Goal: Find specific page/section: Find specific page/section

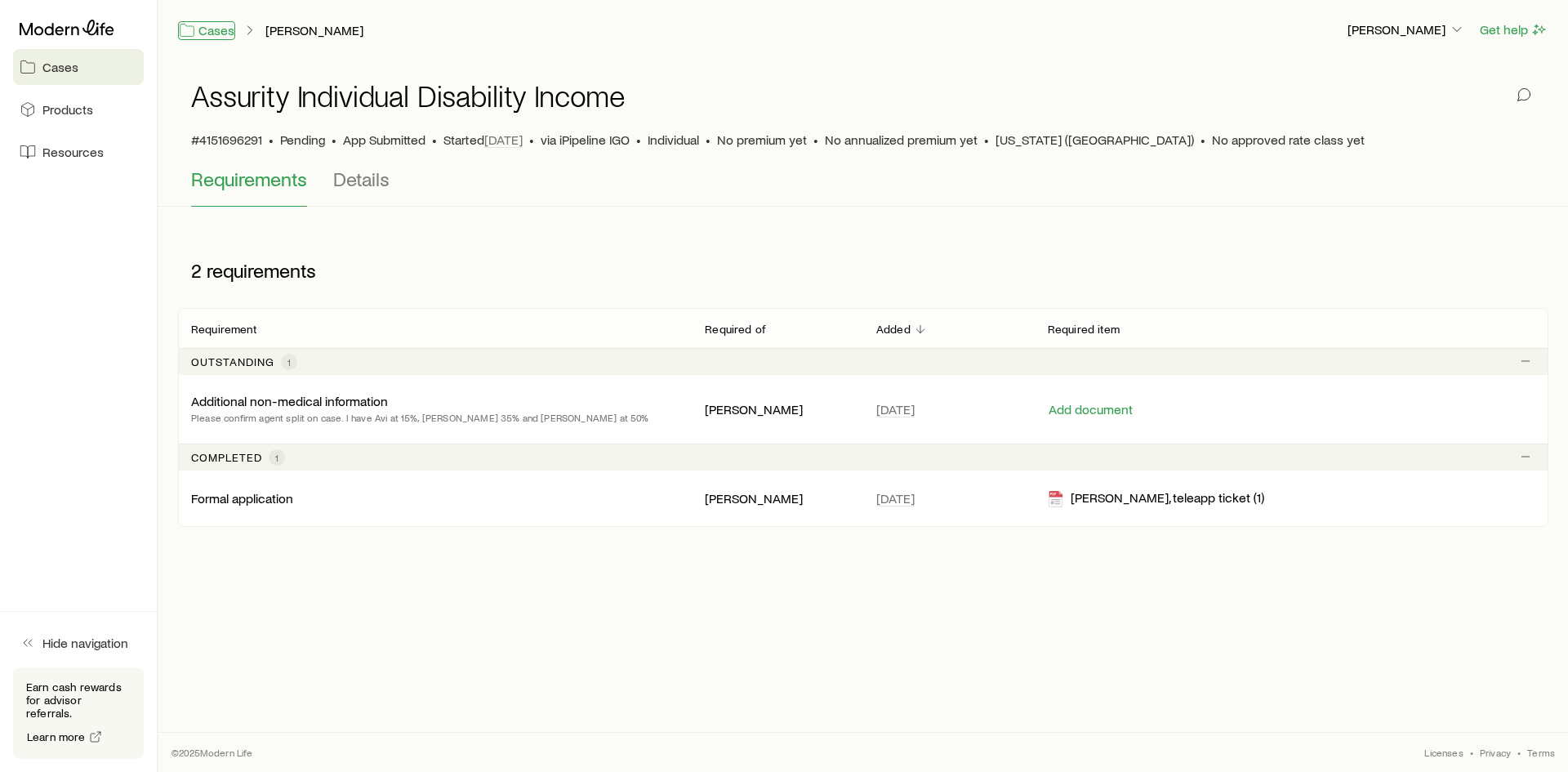
click at [203, 27] on link "Cases" at bounding box center [207, 30] width 57 height 19
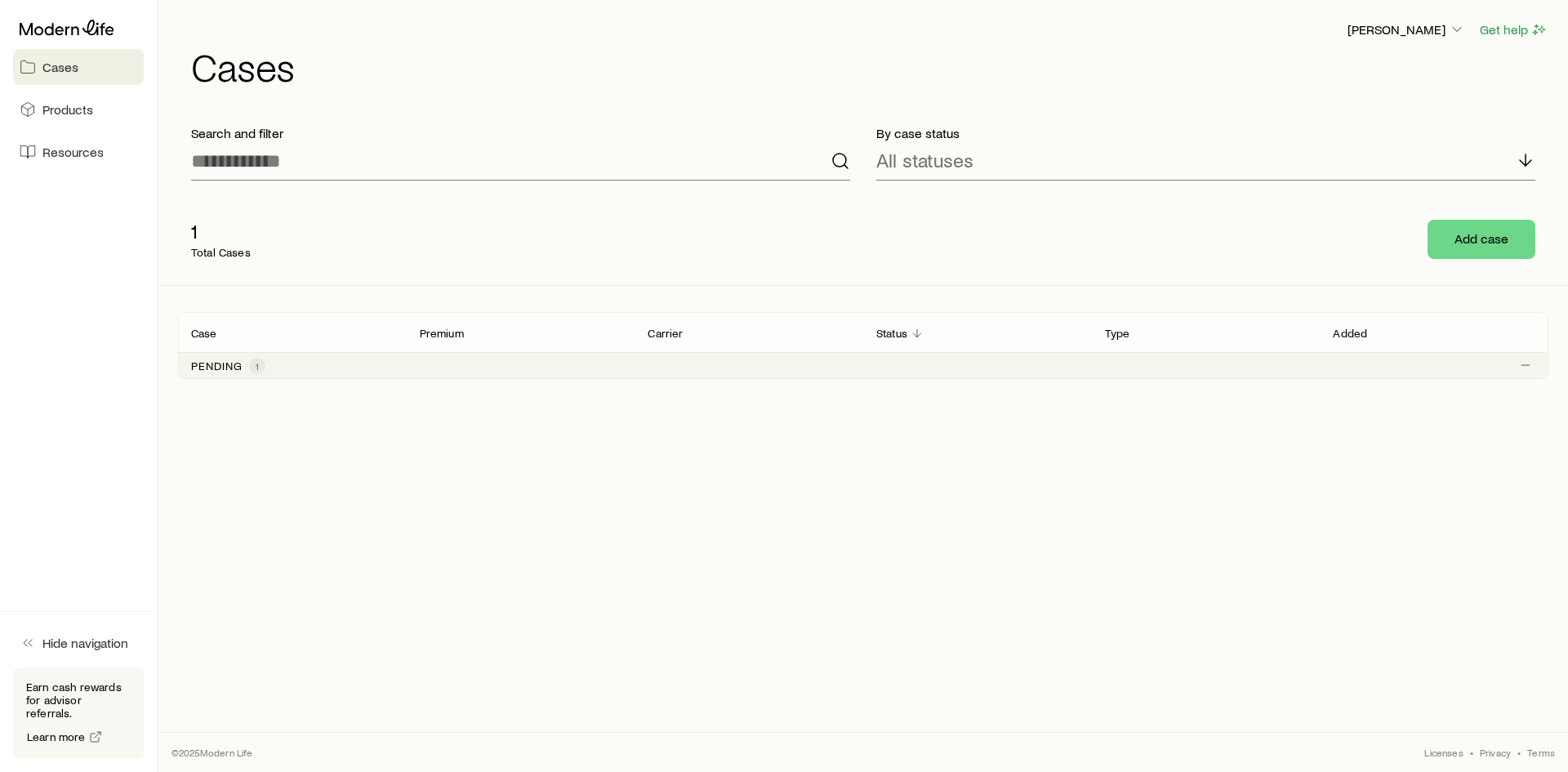
click at [271, 365] on div "Pending 1" at bounding box center [863, 365] width 1370 height 26
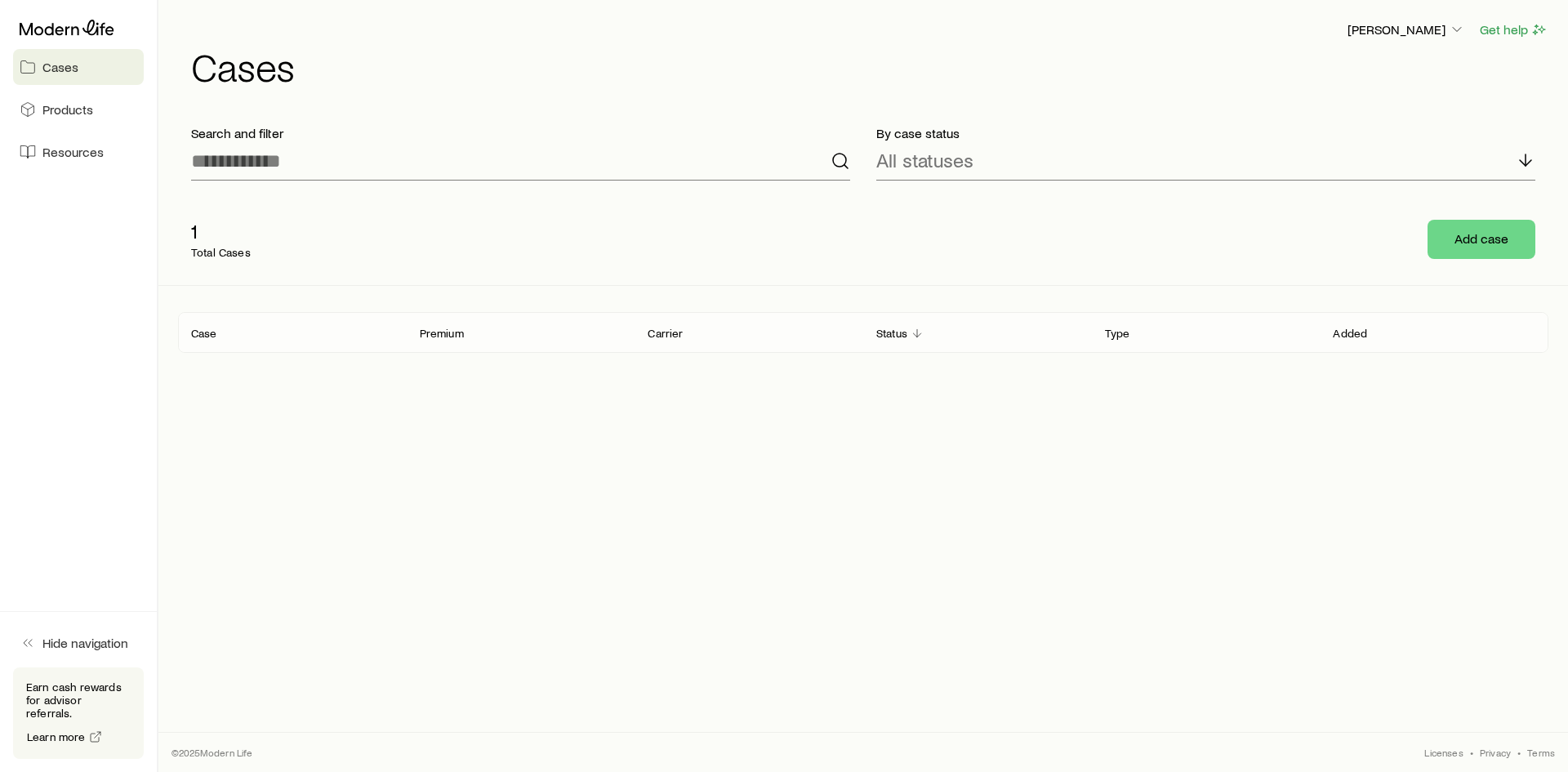
click at [206, 221] on p "1" at bounding box center [221, 231] width 60 height 22
click at [388, 338] on div "Case" at bounding box center [292, 332] width 229 height 20
click at [76, 116] on span "Products" at bounding box center [67, 110] width 51 height 17
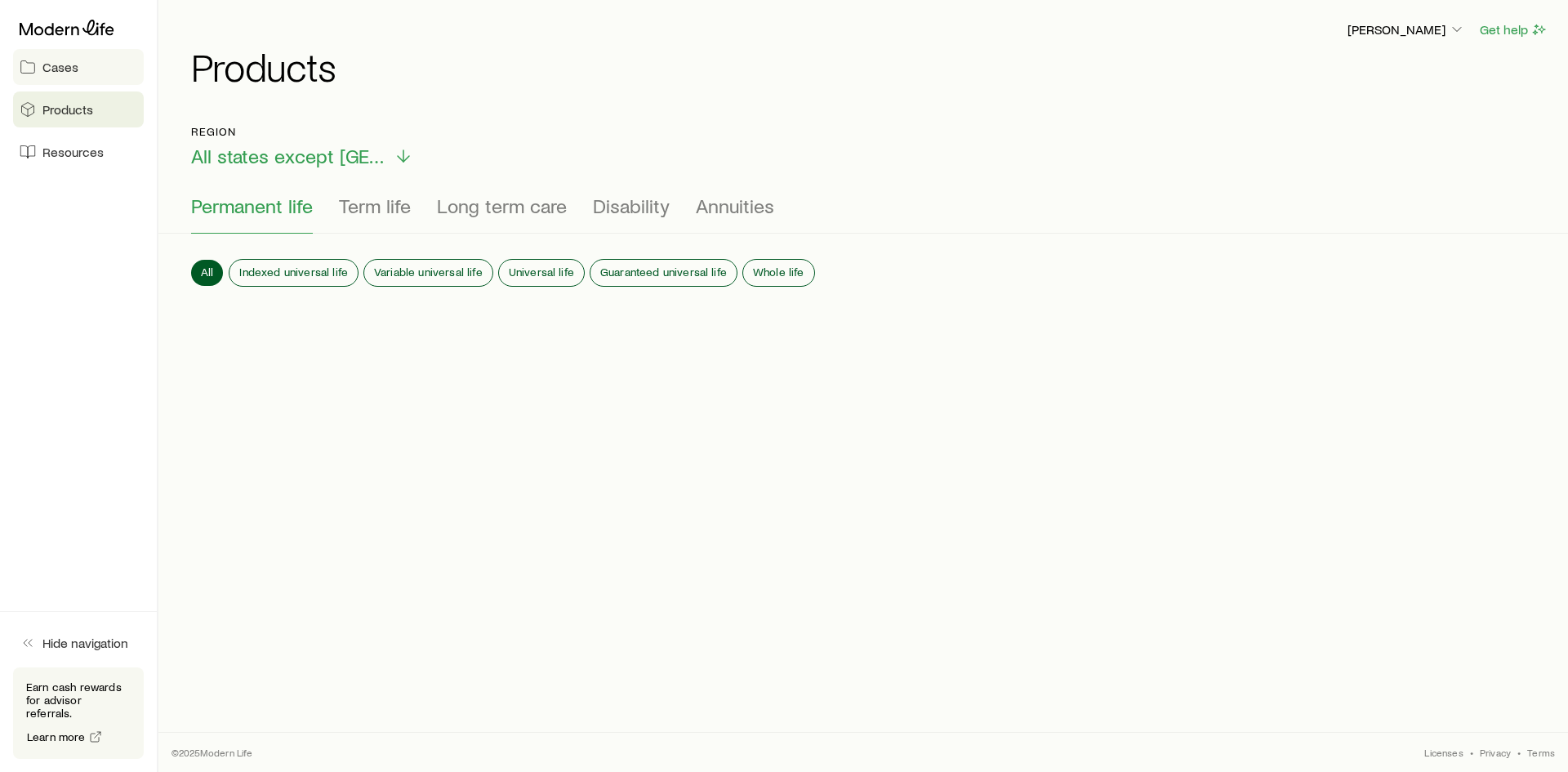
click at [64, 66] on span "Cases" at bounding box center [60, 67] width 36 height 17
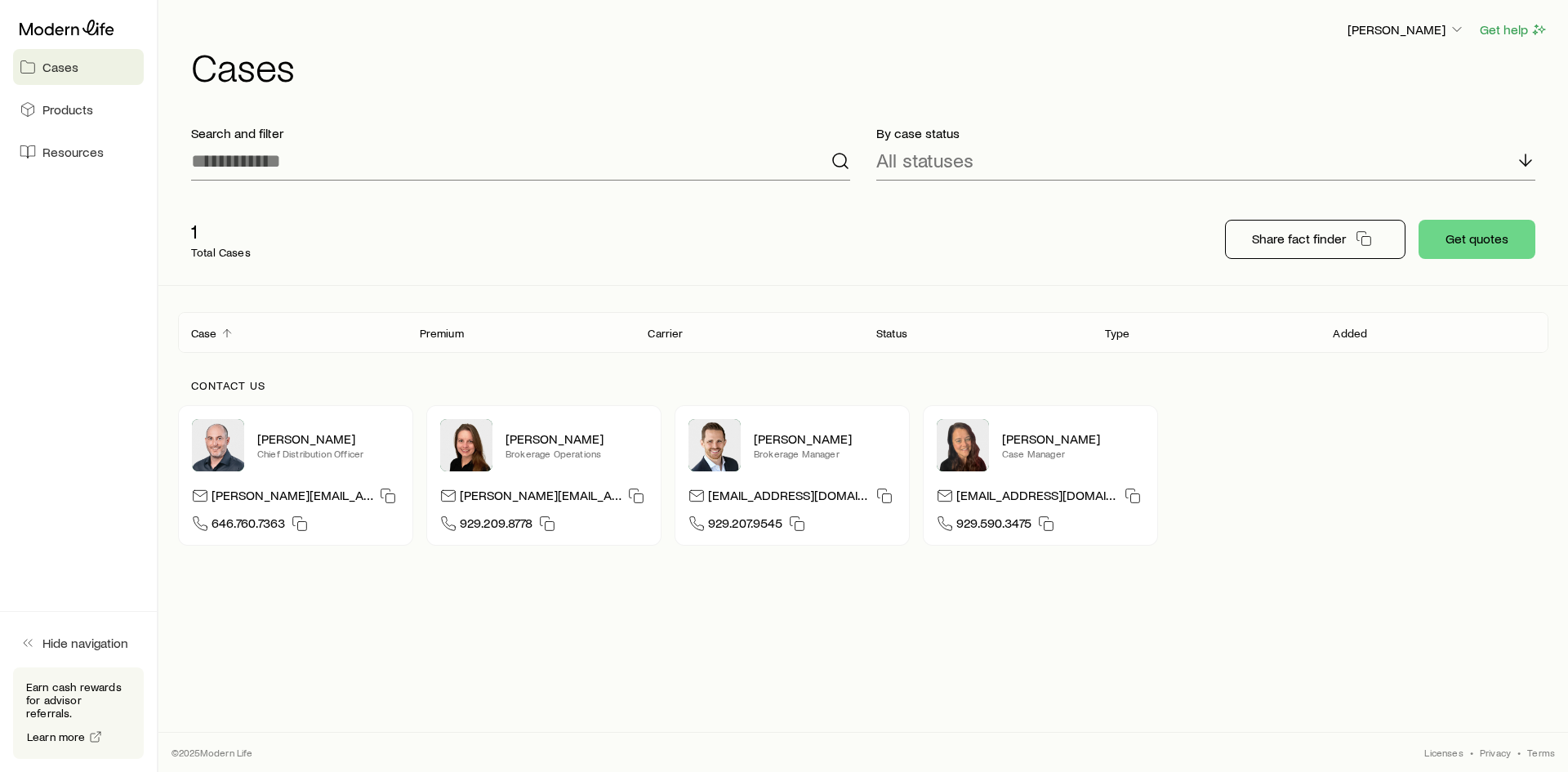
click at [1075, 183] on div "By case status All statuses" at bounding box center [1205, 152] width 685 height 82
click at [1039, 164] on div "All statuses" at bounding box center [1205, 161] width 659 height 39
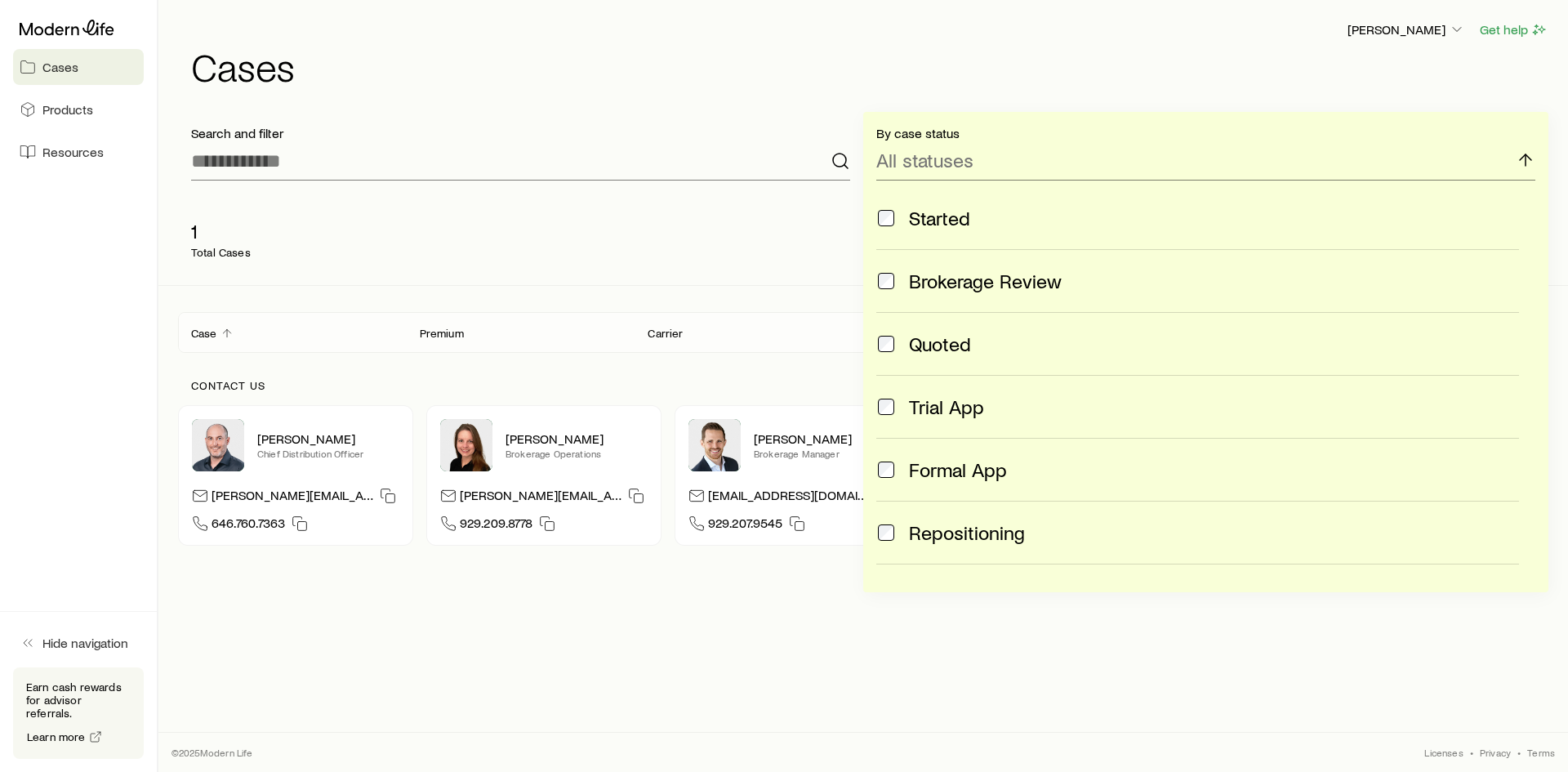
click at [687, 261] on div "1 Total Cases" at bounding box center [440, 239] width 523 height 65
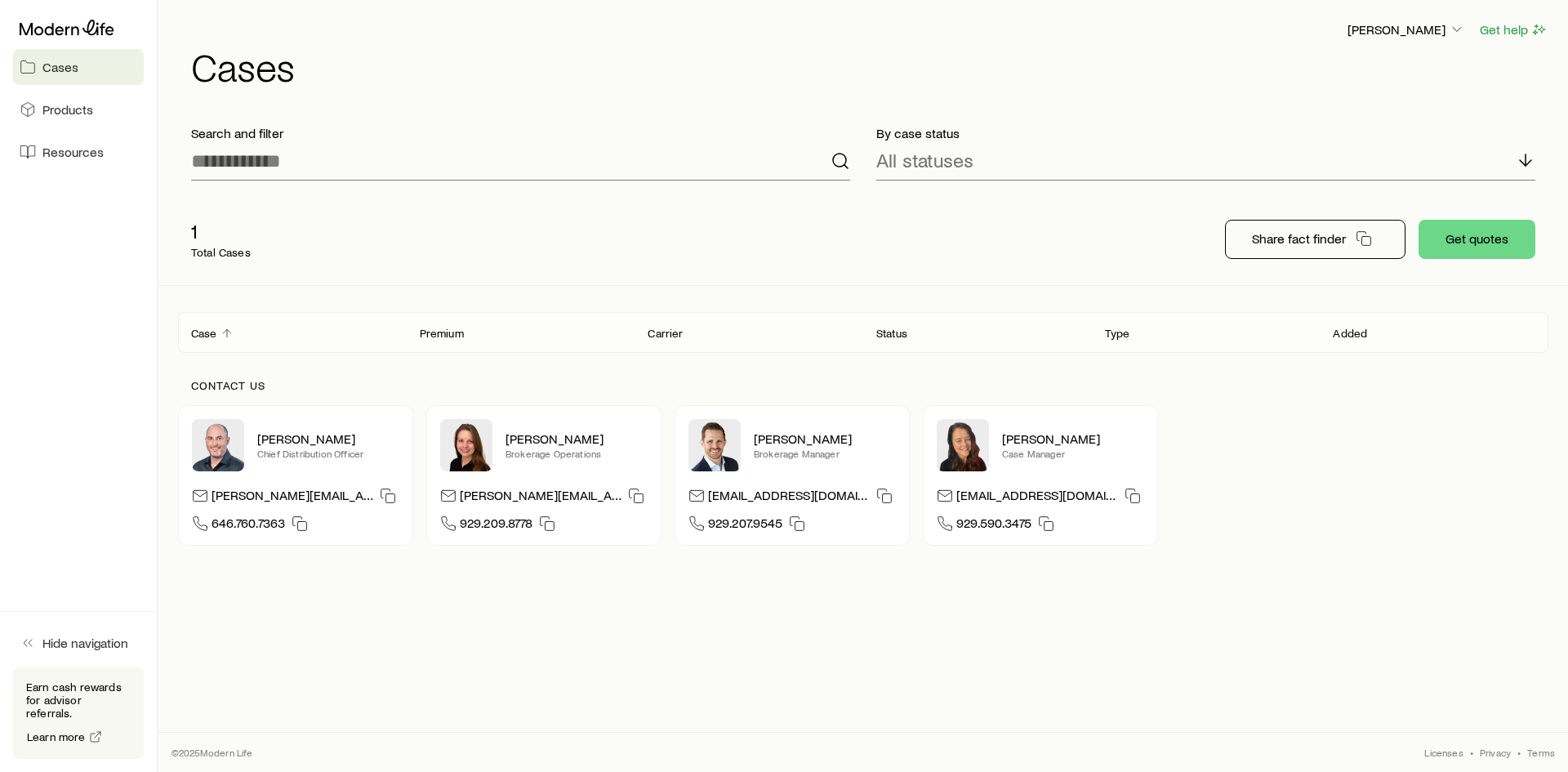
click at [435, 344] on header "Case Premium Carrier Status Type Added" at bounding box center [863, 332] width 1370 height 39
click at [217, 339] on div "Case" at bounding box center [292, 332] width 229 height 20
click at [1417, 21] on button "[PERSON_NAME]" at bounding box center [1406, 31] width 119 height 20
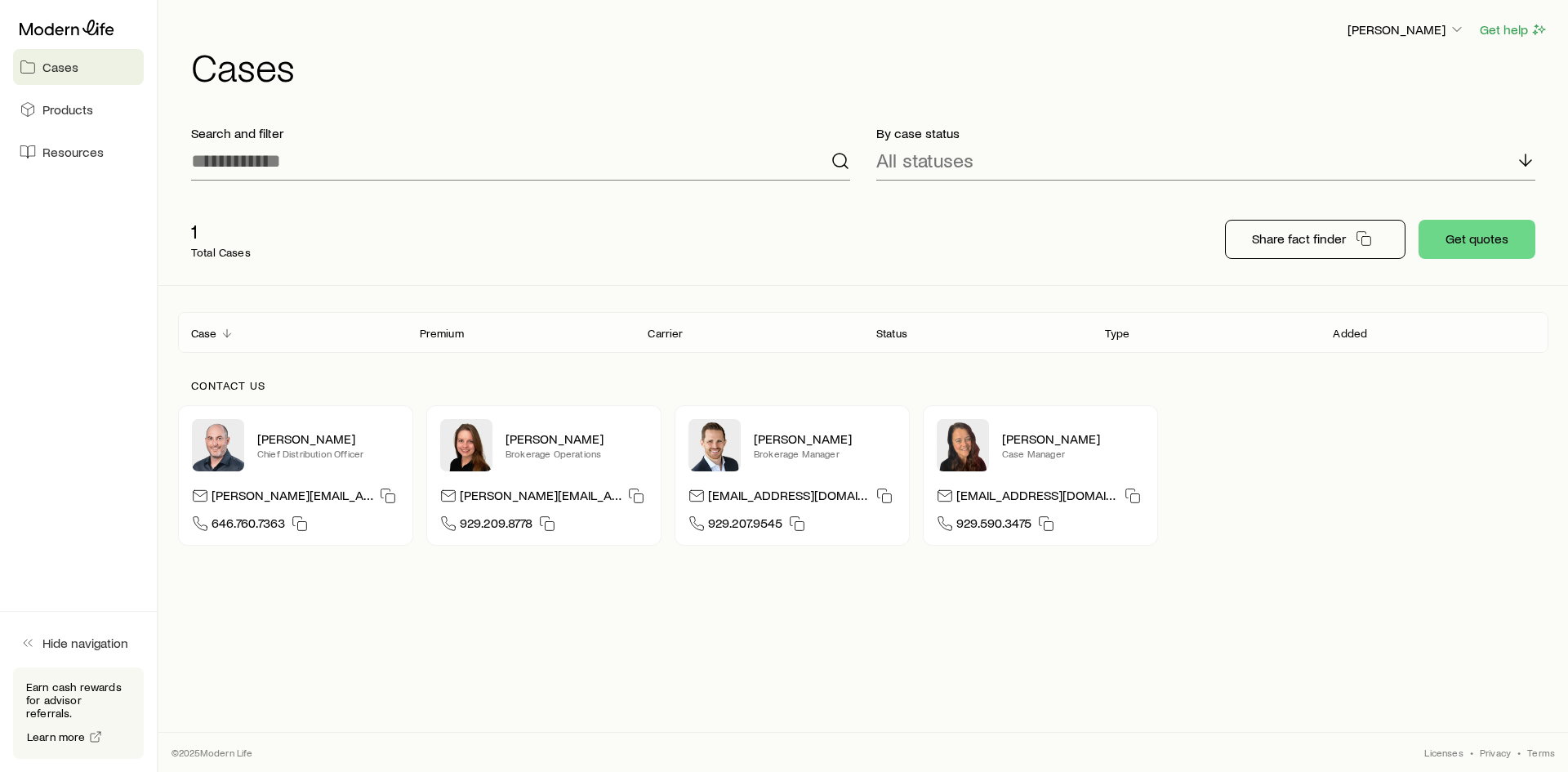
click at [1082, 76] on h1 "Cases" at bounding box center [869, 66] width 1357 height 39
click at [123, 103] on link "Products" at bounding box center [78, 109] width 131 height 36
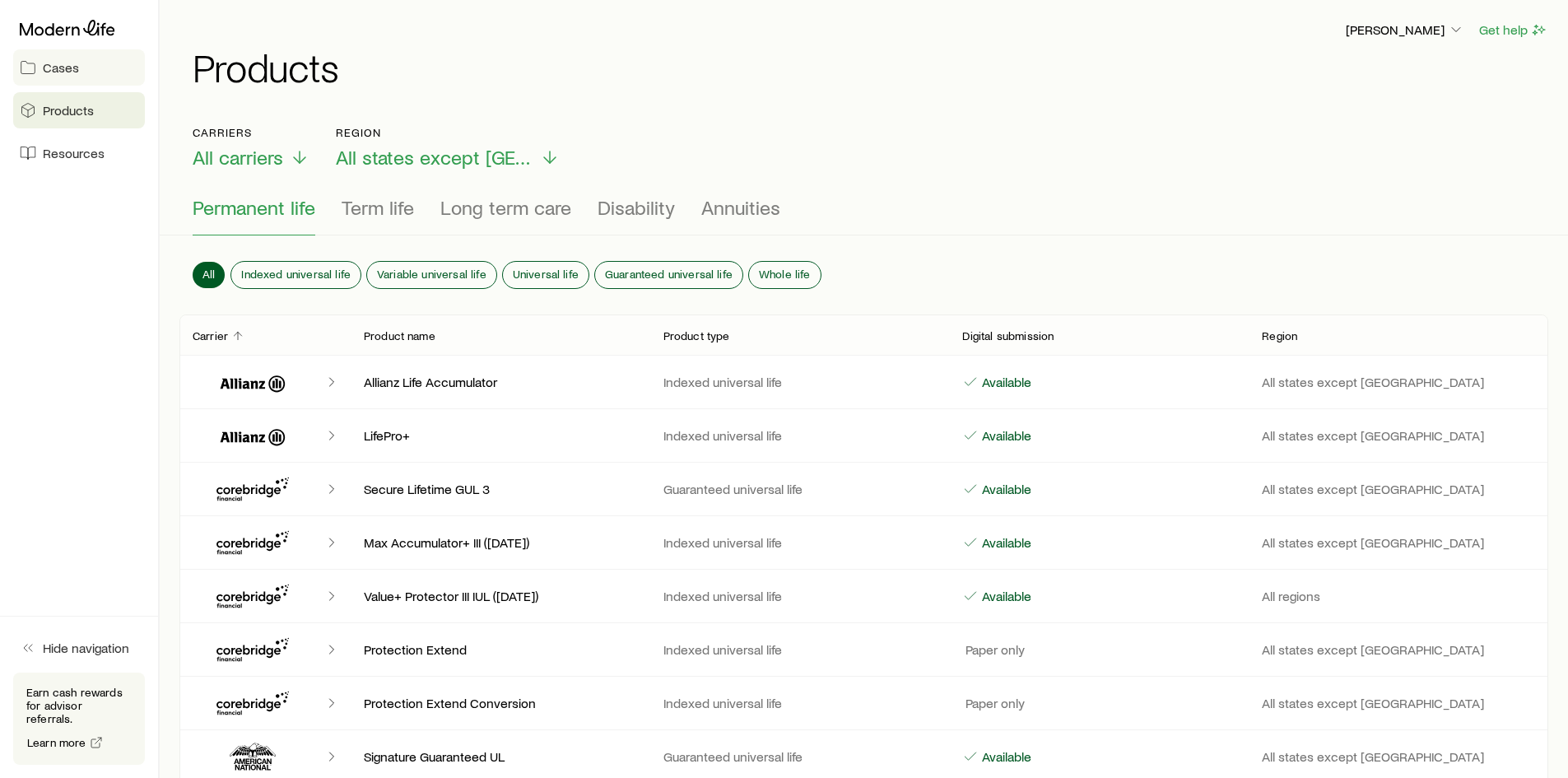
click at [88, 77] on link "Cases" at bounding box center [79, 67] width 132 height 36
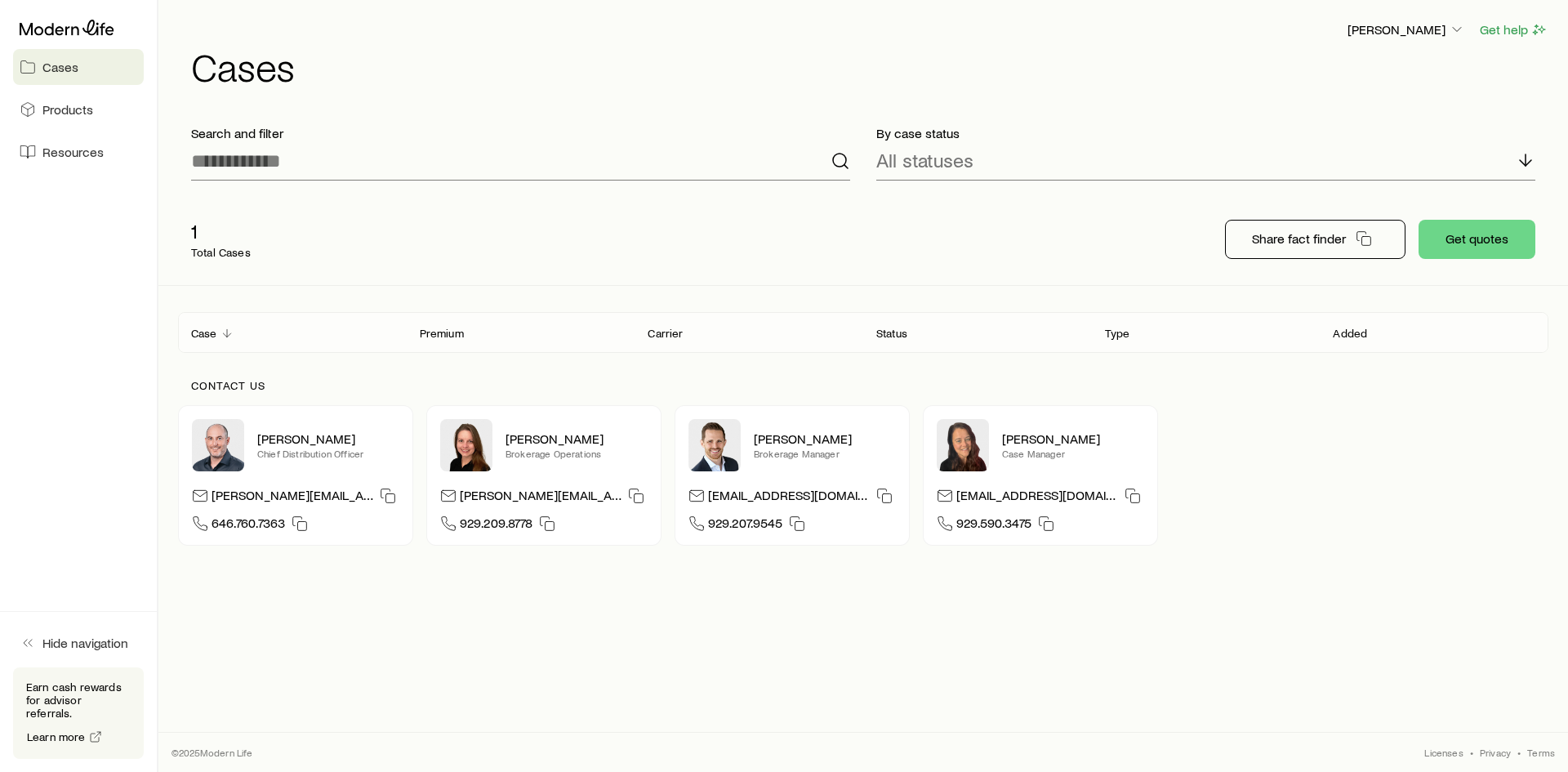
click at [236, 336] on div "Case" at bounding box center [292, 332] width 229 height 20
click at [510, 322] on div "Premium" at bounding box center [520, 332] width 229 height 20
